Goal: Transaction & Acquisition: Purchase product/service

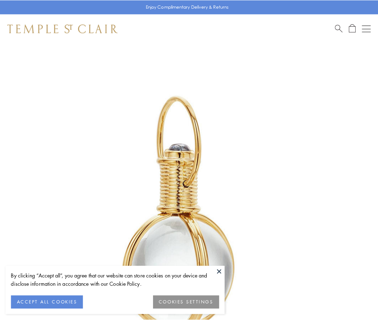
scroll to position [188, 0]
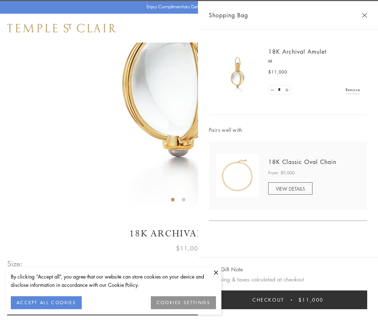
click at [288, 300] on button "Checkout $11,000" at bounding box center [288, 300] width 159 height 19
